Goal: Task Accomplishment & Management: Manage account settings

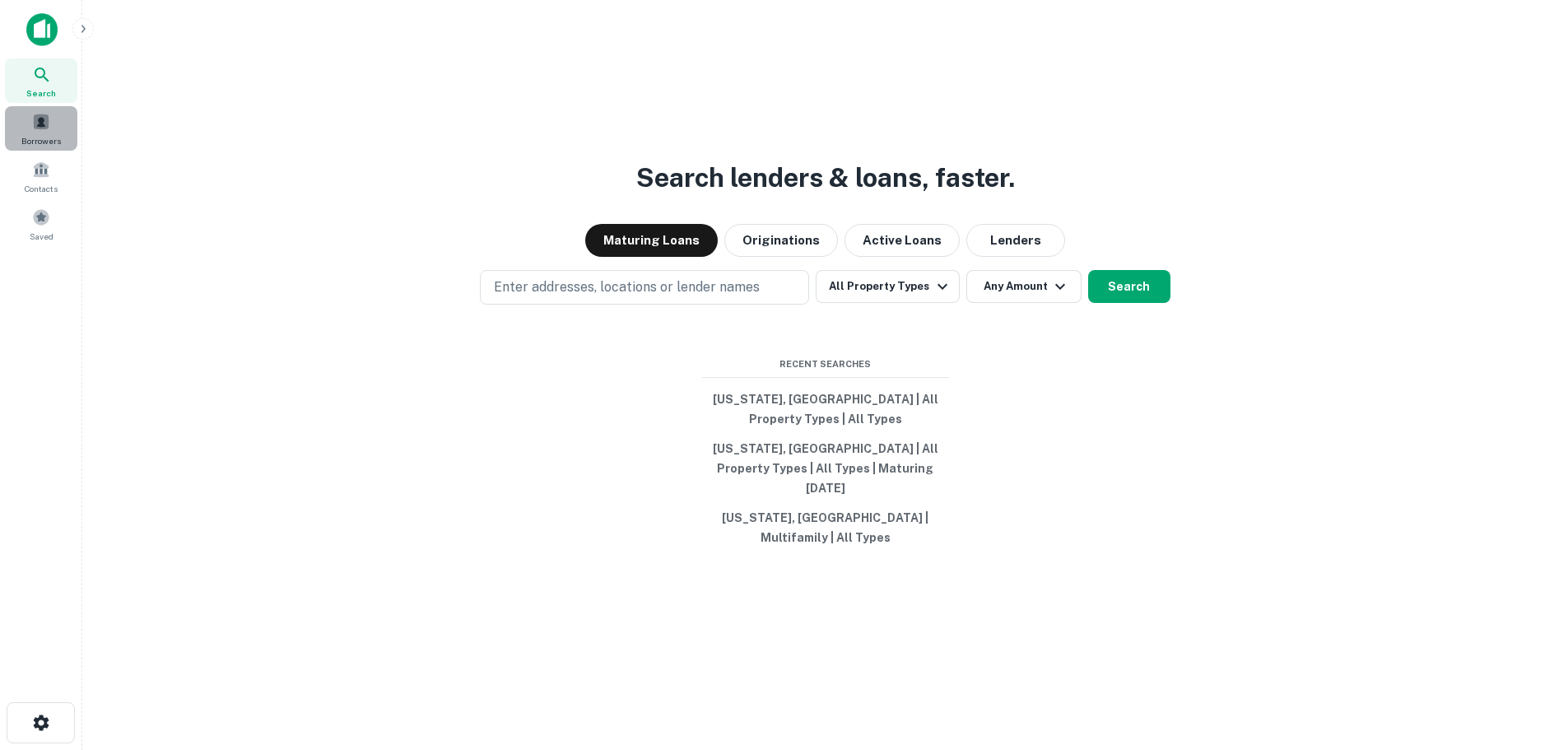
click at [35, 140] on span "Borrowers" at bounding box center [41, 141] width 39 height 13
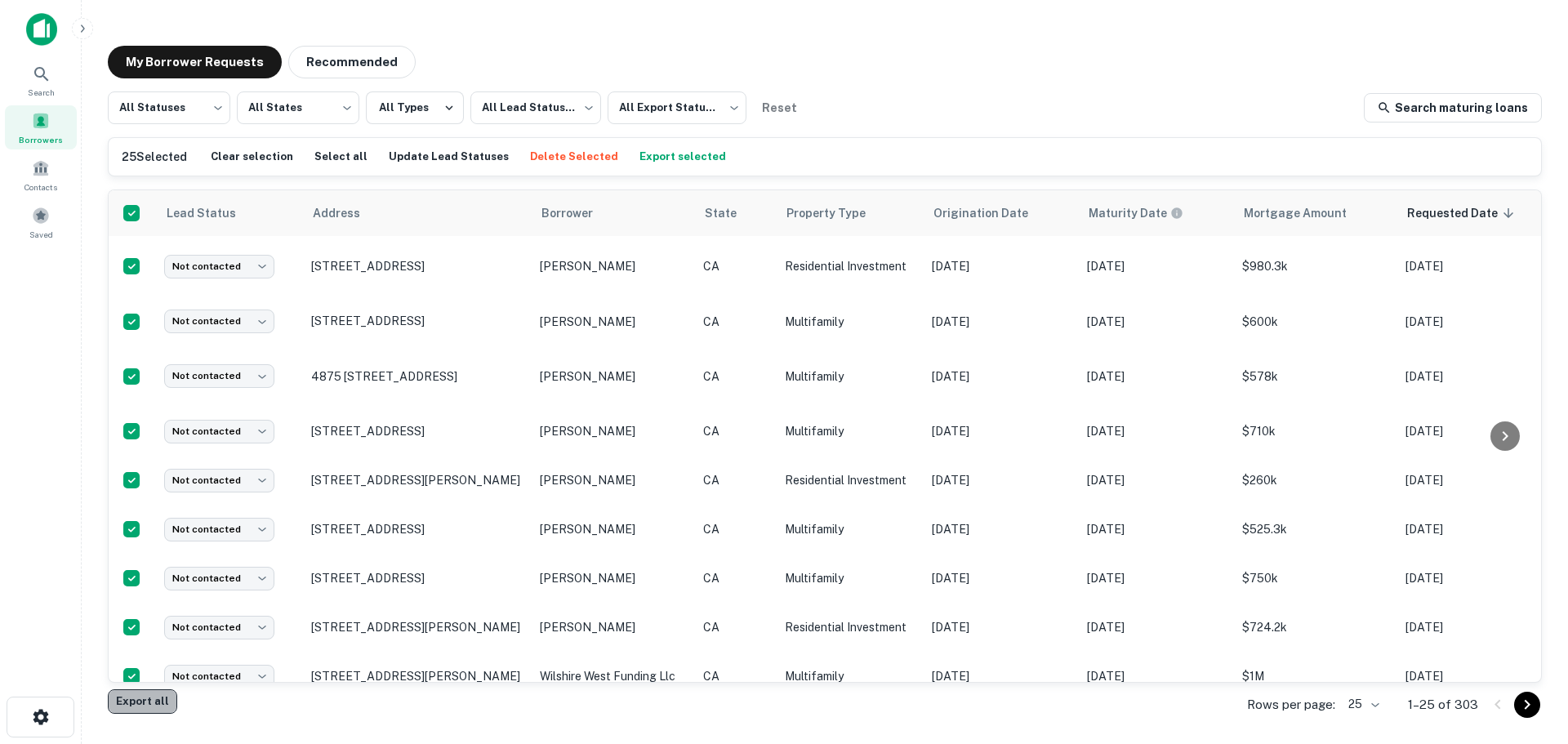
click at [144, 698] on button "Export all" at bounding box center [142, 702] width 70 height 25
